Goal: Information Seeking & Learning: Learn about a topic

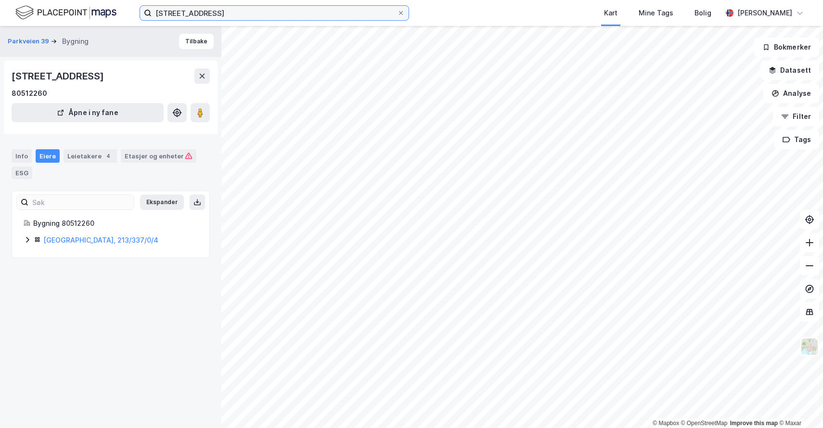
click at [180, 10] on input "inkognitogata 8" at bounding box center [274, 13] width 245 height 14
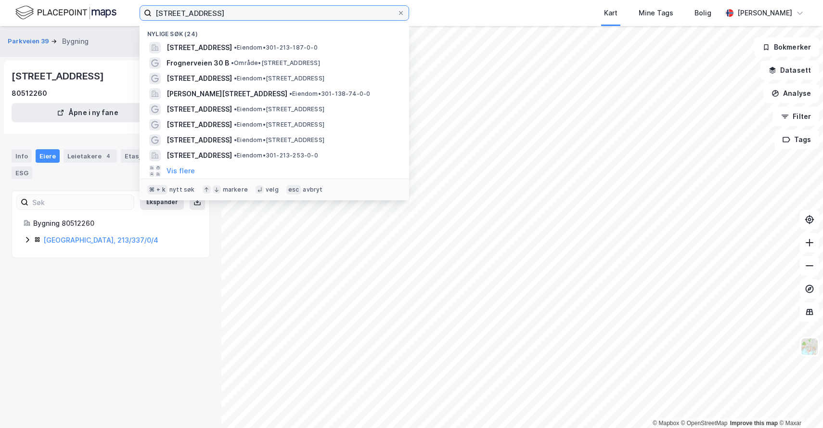
click at [180, 10] on input "inkognitogata 8" at bounding box center [274, 13] width 245 height 14
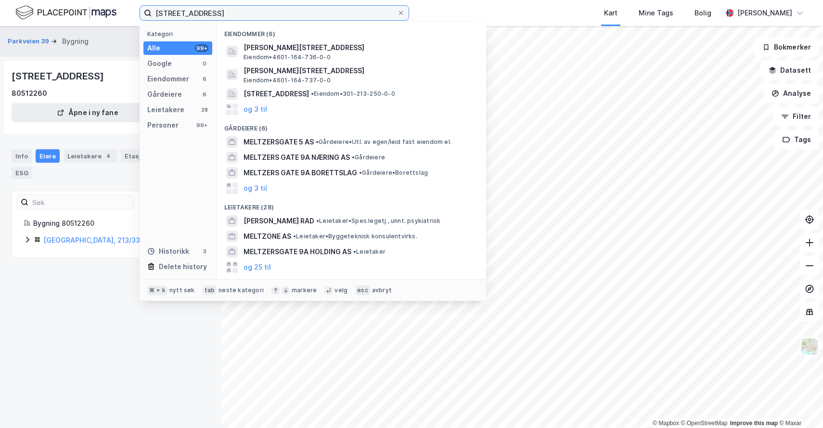
type input "meltzersgate 5"
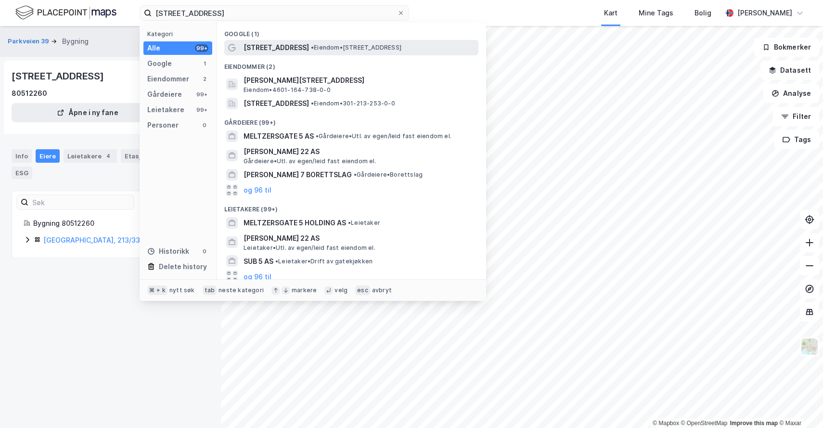
click at [266, 50] on span "[STREET_ADDRESS]" at bounding box center [275, 48] width 65 height 12
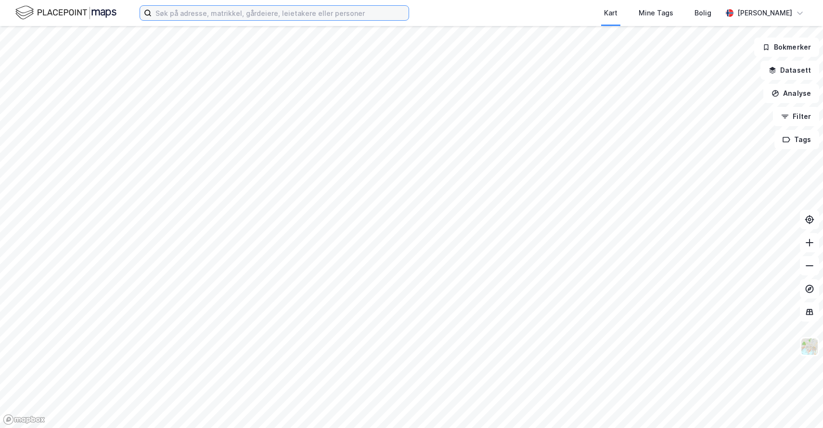
click at [202, 15] on input at bounding box center [280, 13] width 257 height 14
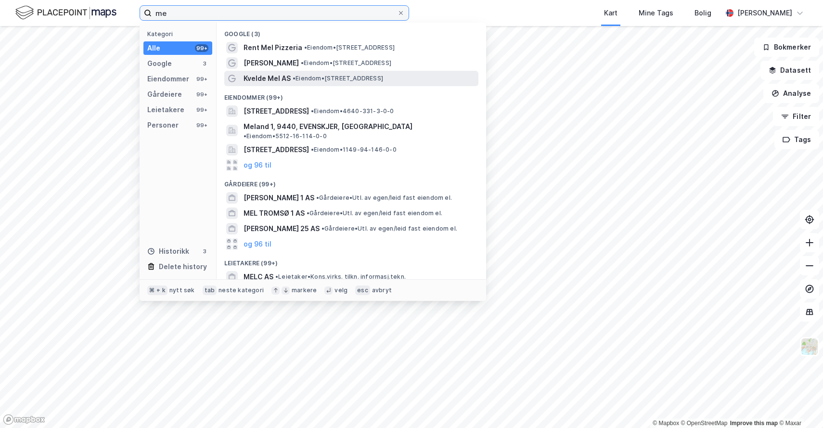
type input "m"
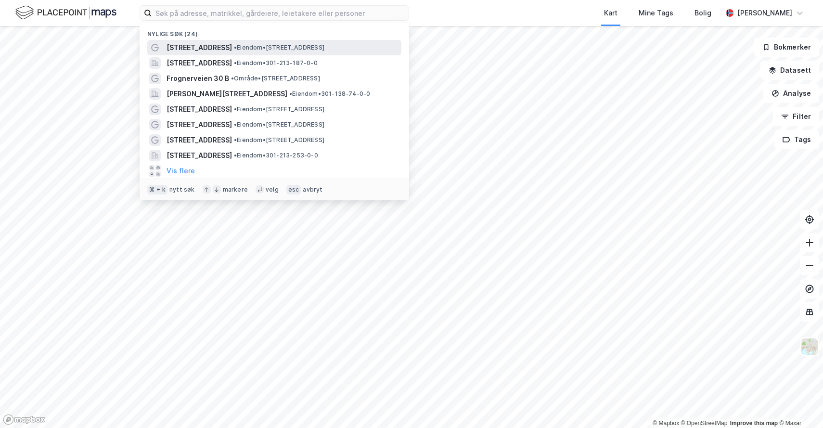
click at [245, 46] on span "• Eiendom • [STREET_ADDRESS]" at bounding box center [279, 48] width 90 height 8
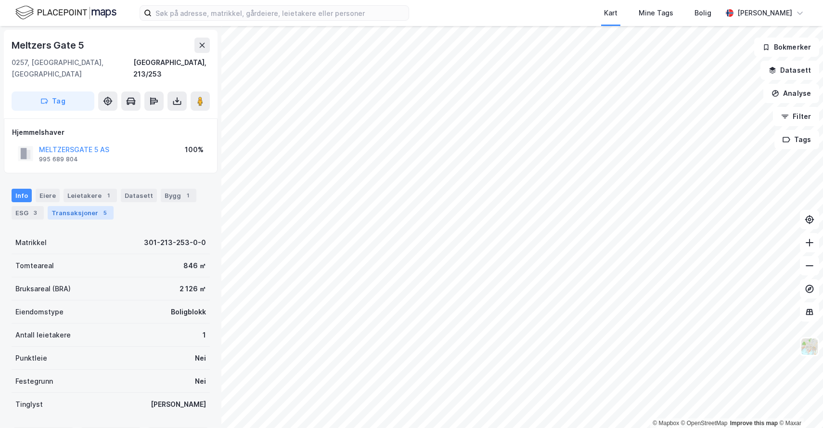
click at [75, 206] on div "Transaksjoner 5" at bounding box center [81, 212] width 66 height 13
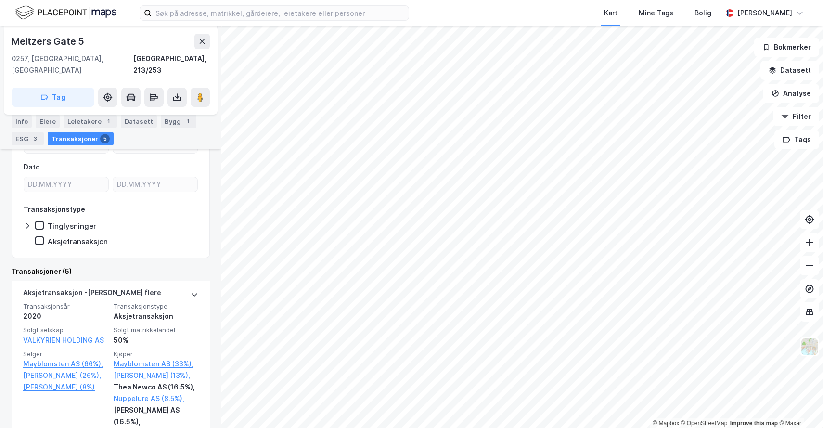
scroll to position [117, 0]
